Goal: Information Seeking & Learning: Learn about a topic

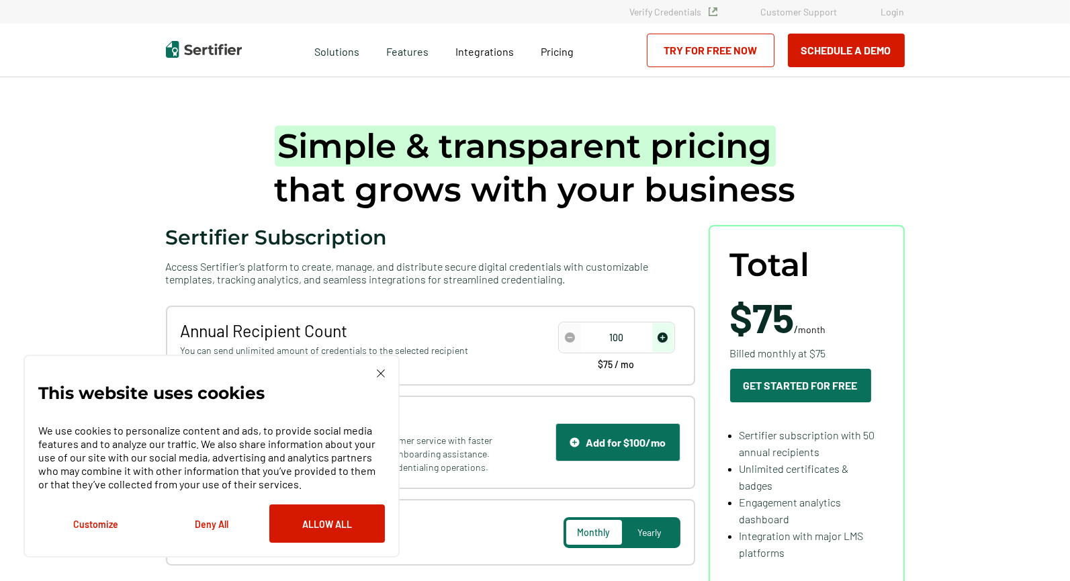
click at [659, 338] on span "increase number" at bounding box center [662, 337] width 21 height 29
type input "50"
click at [577, 336] on span "decrease number" at bounding box center [569, 337] width 21 height 29
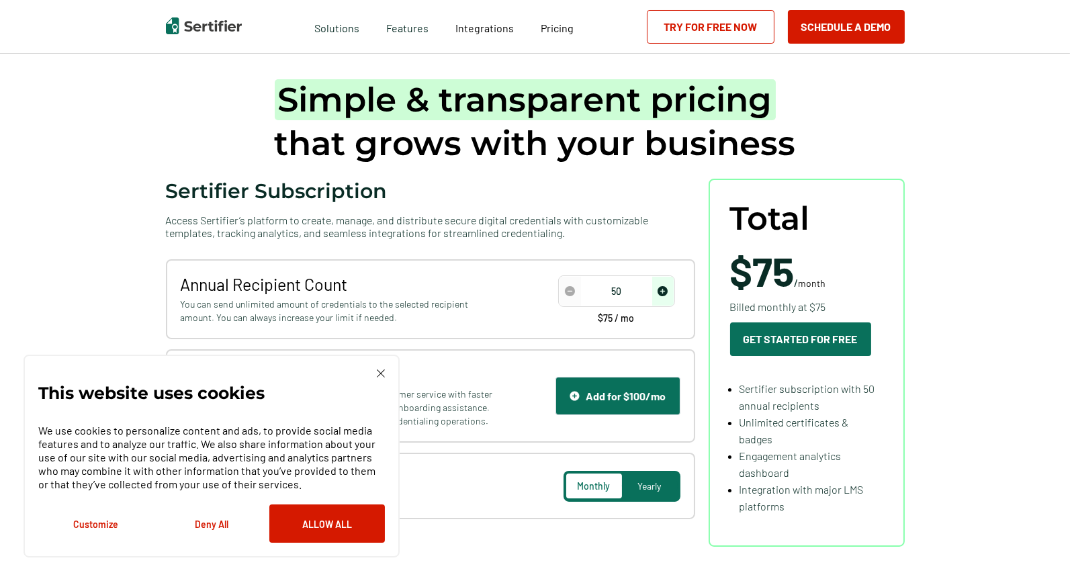
scroll to position [49, 0]
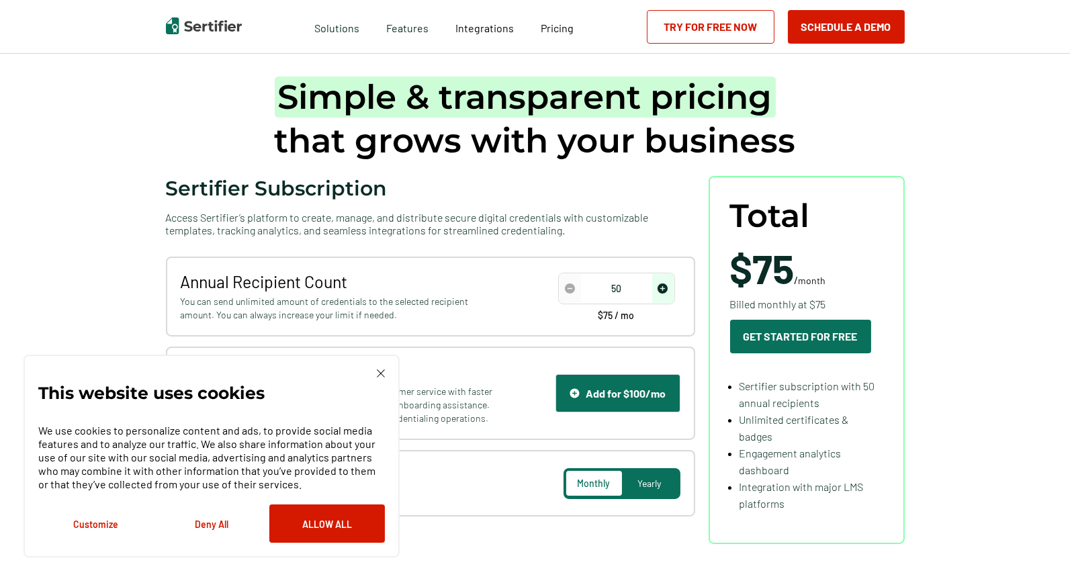
click at [381, 372] on img at bounding box center [381, 373] width 8 height 8
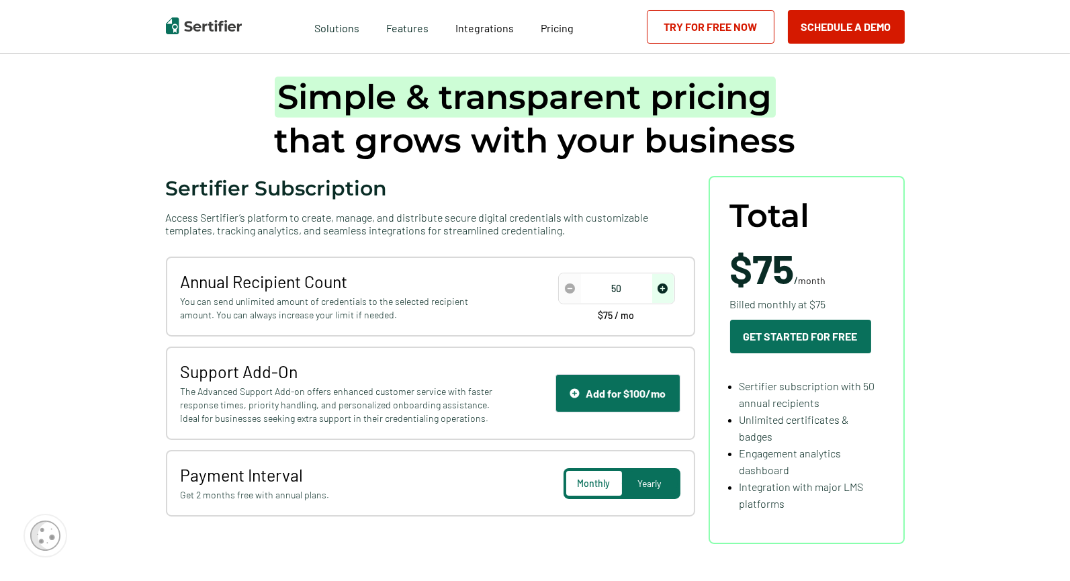
click at [573, 291] on img "decrease number" at bounding box center [570, 288] width 10 height 10
click at [658, 486] on span "Yearly" at bounding box center [649, 482] width 23 height 11
click at [610, 481] on span "Monthly" at bounding box center [593, 482] width 32 height 11
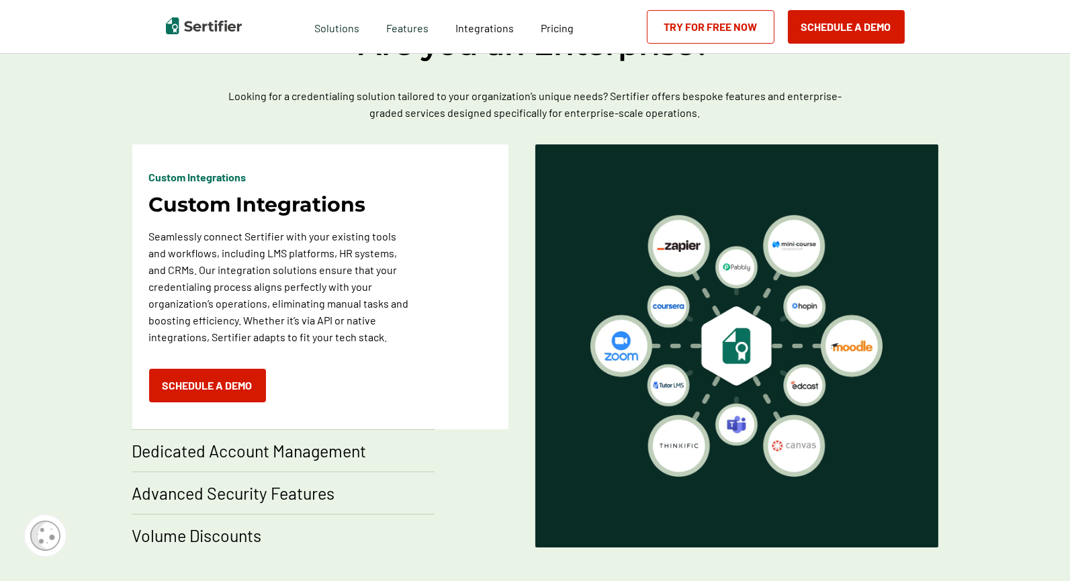
scroll to position [0, 0]
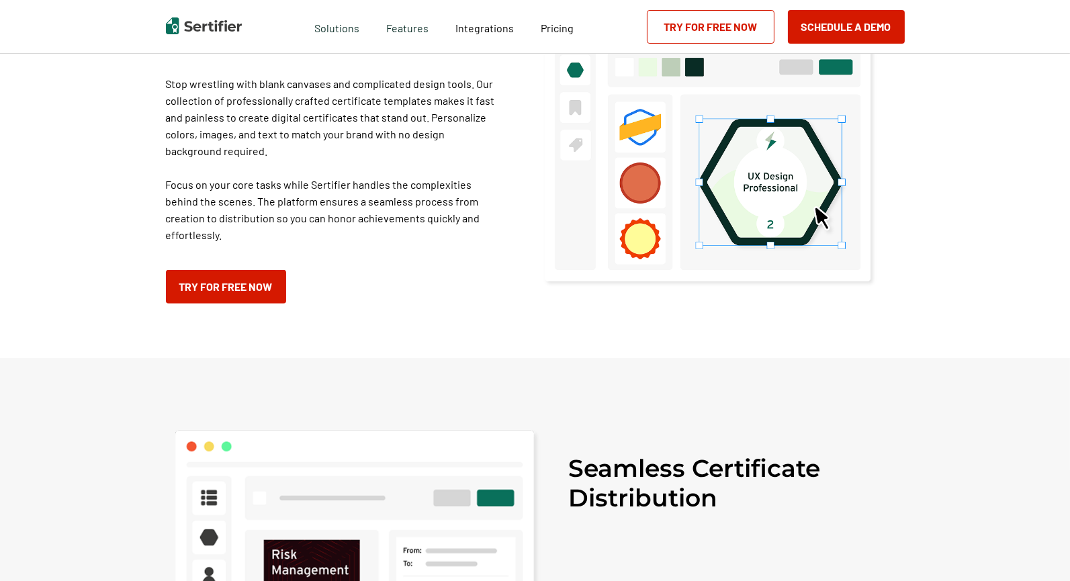
scroll to position [971, 0]
